Goal: Contribute content: Add original content to the website for others to see

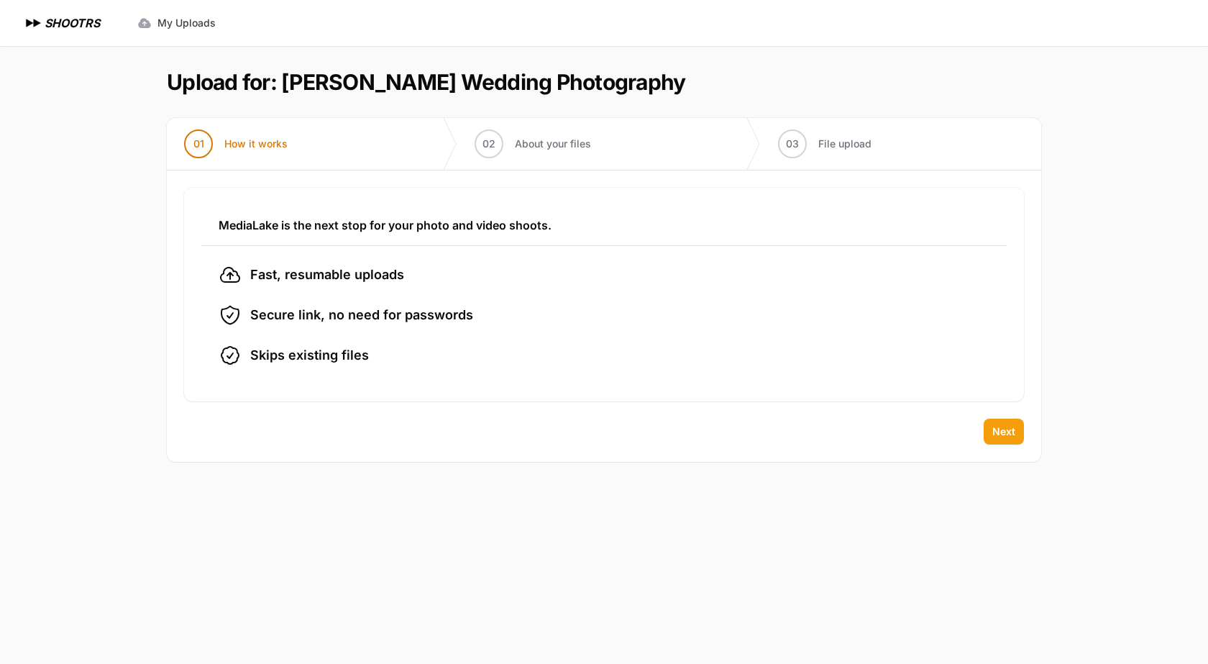
click at [1004, 431] on span "Next" at bounding box center [1003, 431] width 23 height 14
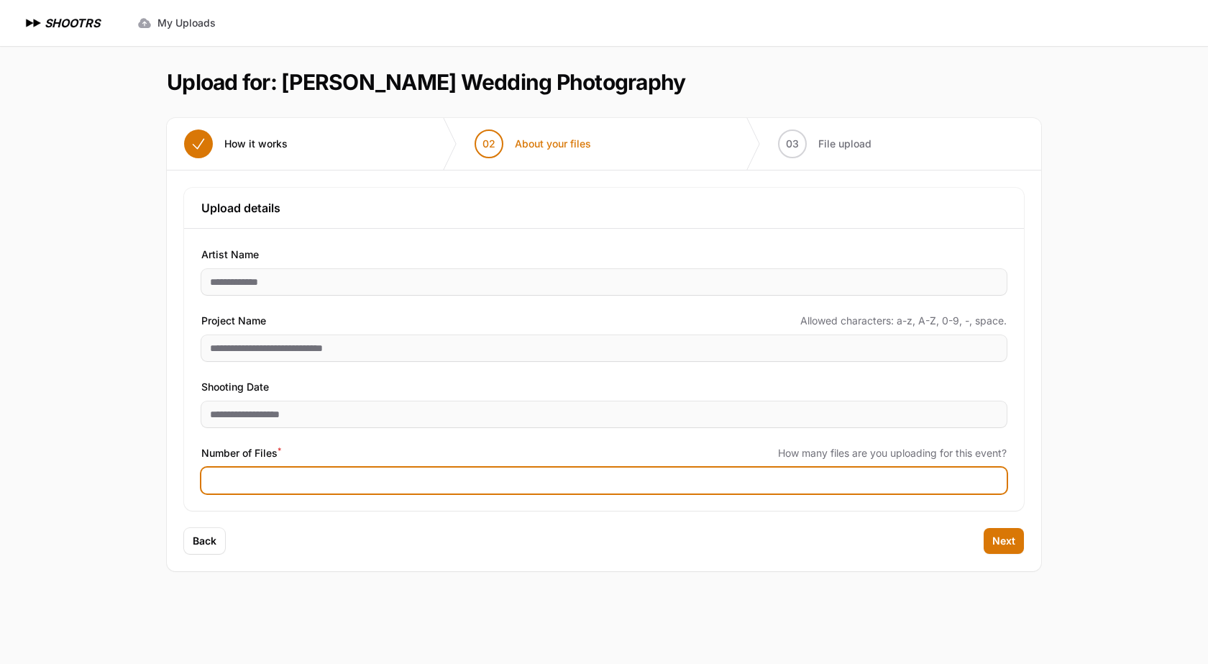
click at [540, 488] on input "Number of Files *" at bounding box center [603, 480] width 805 height 26
type input "****"
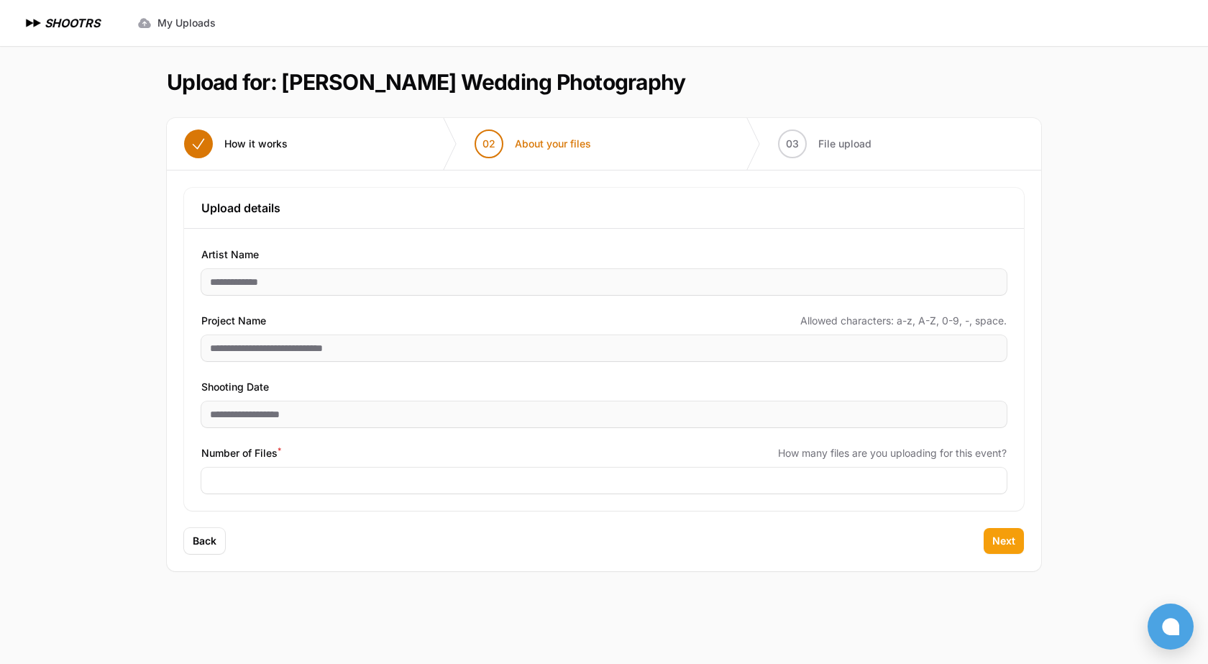
click at [1002, 543] on span "Next" at bounding box center [1003, 540] width 23 height 14
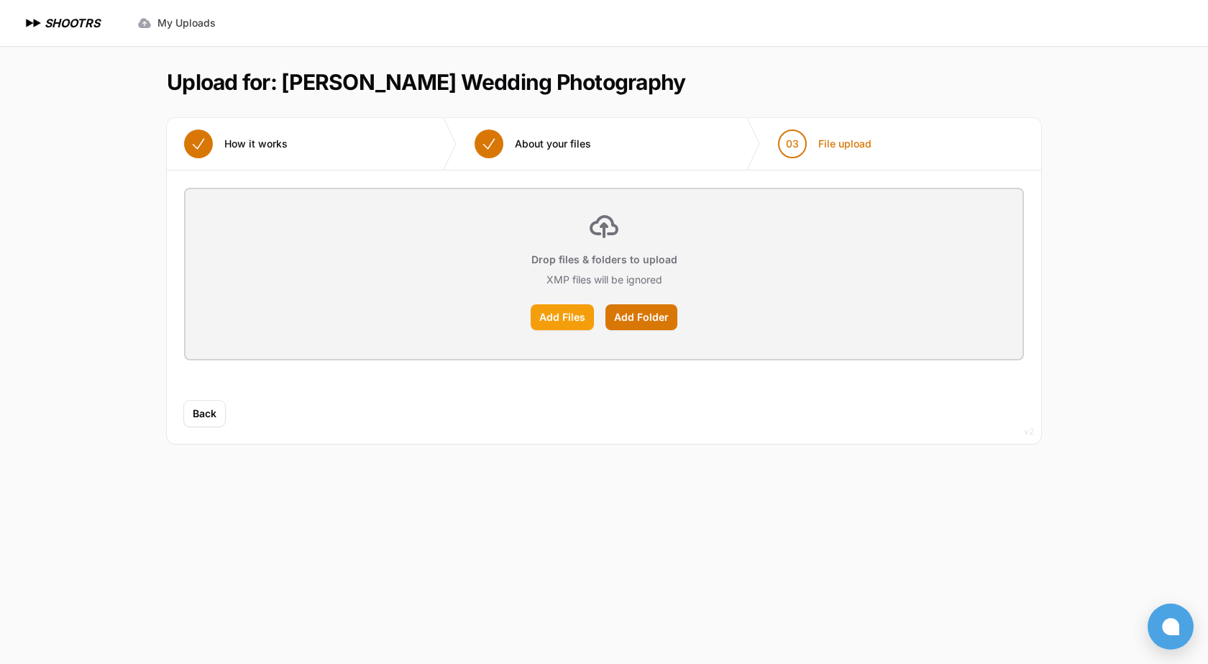
click at [556, 313] on label "Add Files" at bounding box center [562, 317] width 63 height 26
click at [0, 0] on input "Add Files" at bounding box center [0, 0] width 0 height 0
